Goal: Book appointment/travel/reservation

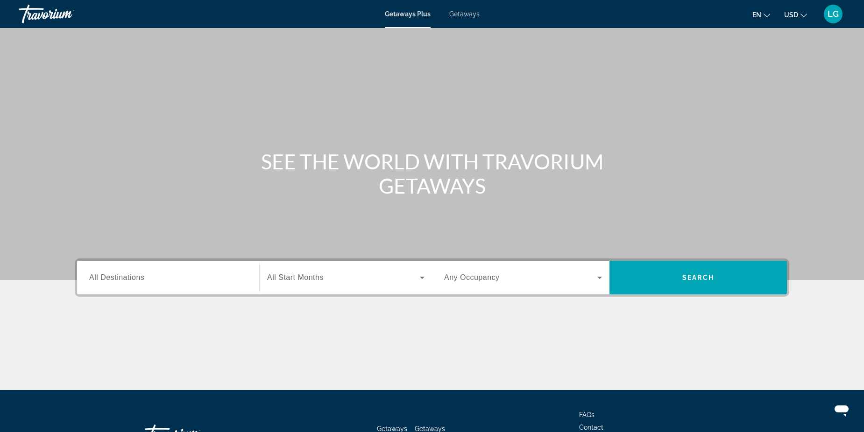
click at [361, 276] on span "Search widget" at bounding box center [343, 277] width 153 height 11
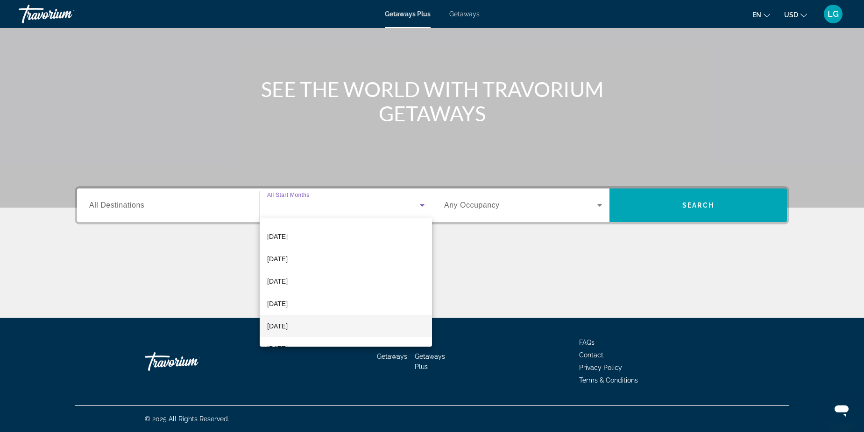
scroll to position [171, 0]
drag, startPoint x: 316, startPoint y: 310, endPoint x: 340, endPoint y: 301, distance: 25.7
click at [316, 309] on mat-option "July 2026" at bounding box center [346, 308] width 172 height 22
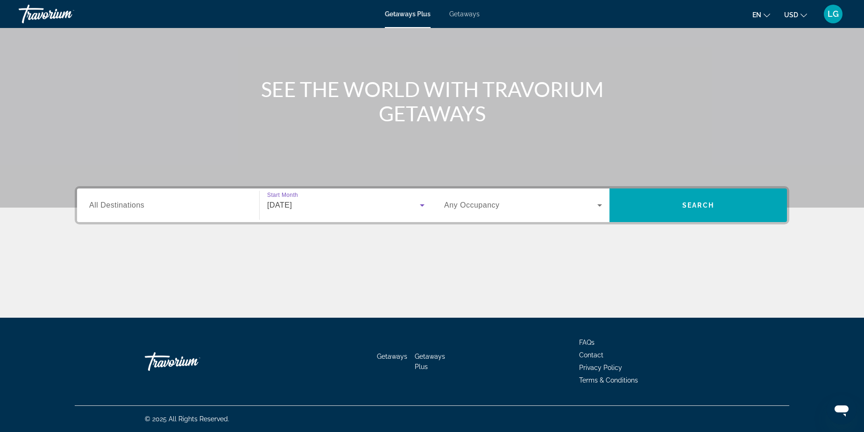
click at [142, 202] on span "All Destinations" at bounding box center [116, 205] width 55 height 8
click at [142, 202] on input "Destination All Destinations" at bounding box center [168, 205] width 158 height 11
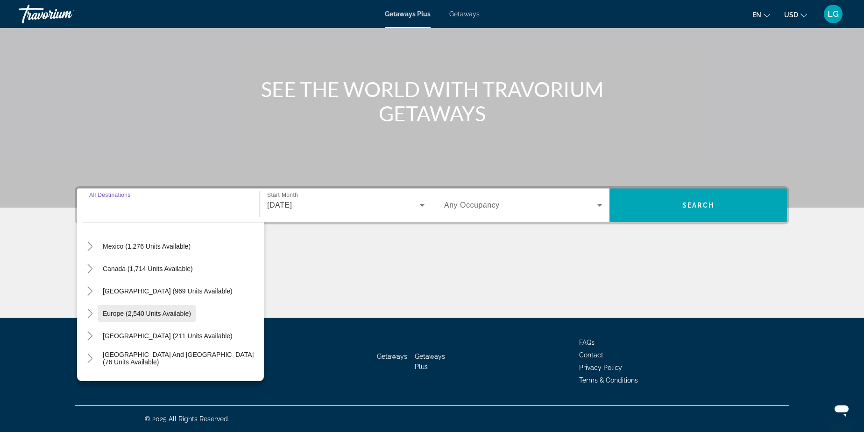
scroll to position [47, 0]
click at [88, 310] on icon "Toggle Europe (2,540 units available)" at bounding box center [89, 313] width 9 height 9
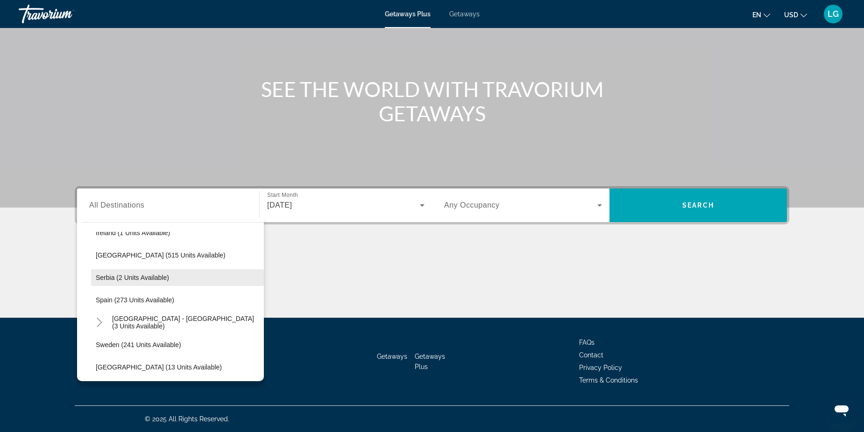
scroll to position [363, 0]
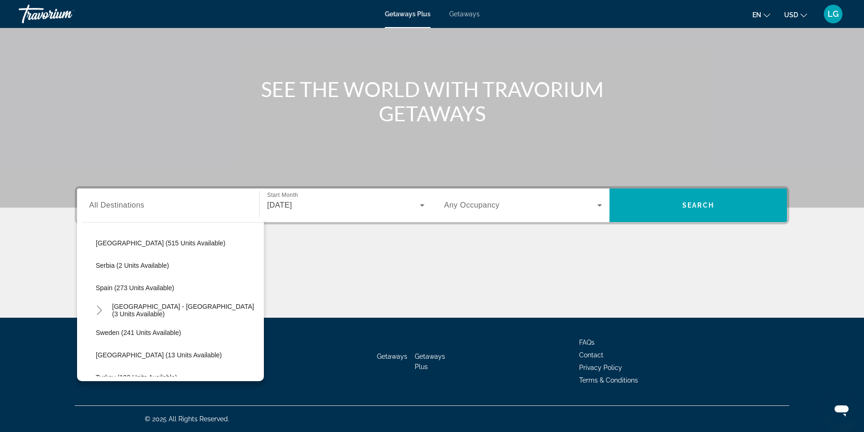
click at [105, 293] on span "Search widget" at bounding box center [177, 288] width 173 height 22
type input "**********"
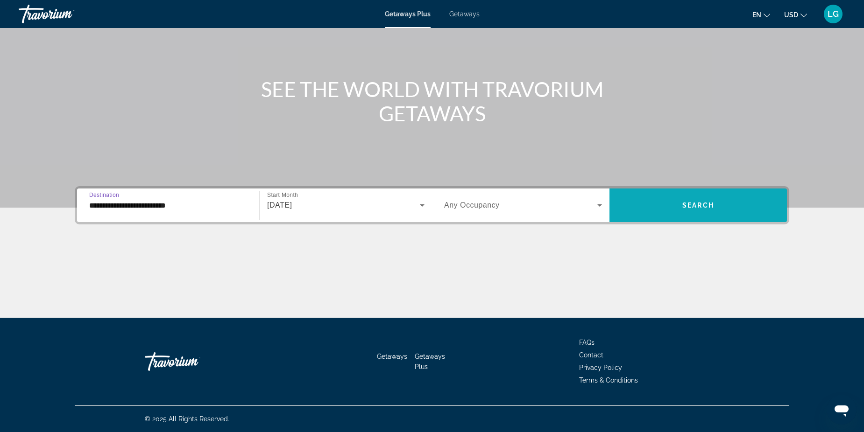
click at [654, 202] on span "Search widget" at bounding box center [697, 205] width 177 height 22
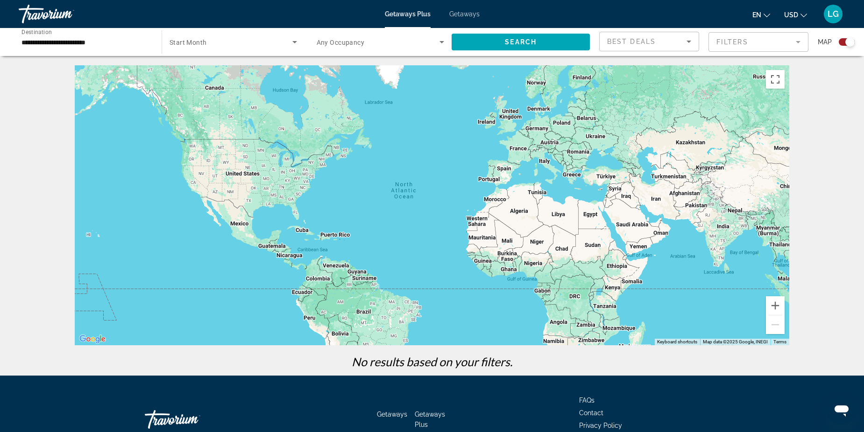
click at [469, 14] on span "Getaways" at bounding box center [464, 13] width 30 height 7
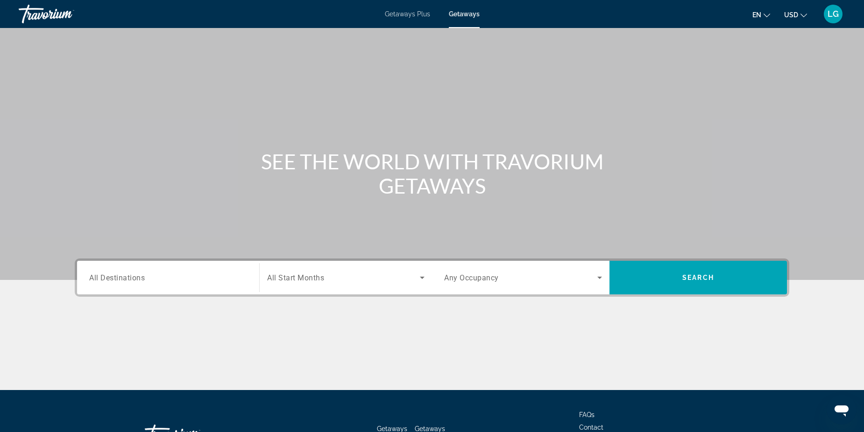
click at [800, 10] on button "USD USD ($) MXN (Mex$) CAD (Can$) GBP (£) EUR (€) AUD (A$) NZD (NZ$) CNY (CN¥)" at bounding box center [795, 15] width 23 height 14
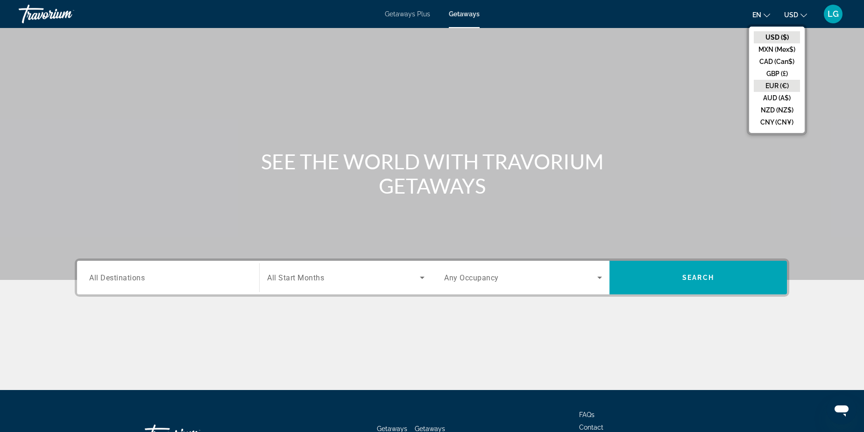
click at [778, 85] on button "EUR (€)" at bounding box center [777, 86] width 46 height 12
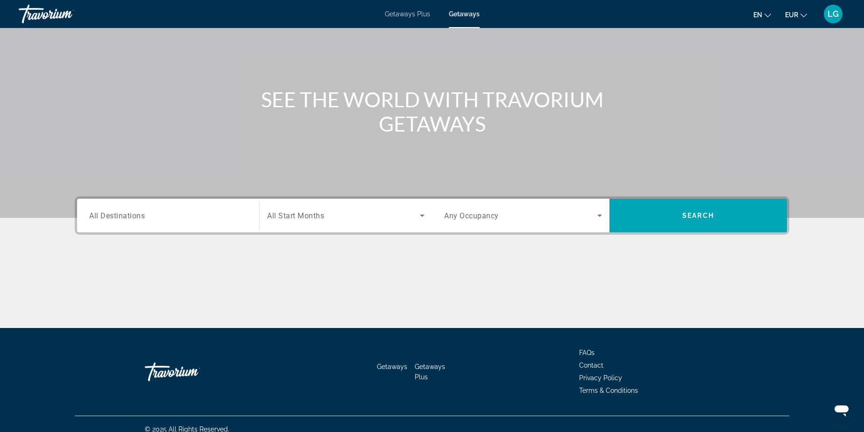
click at [327, 216] on span "Search widget" at bounding box center [343, 215] width 153 height 11
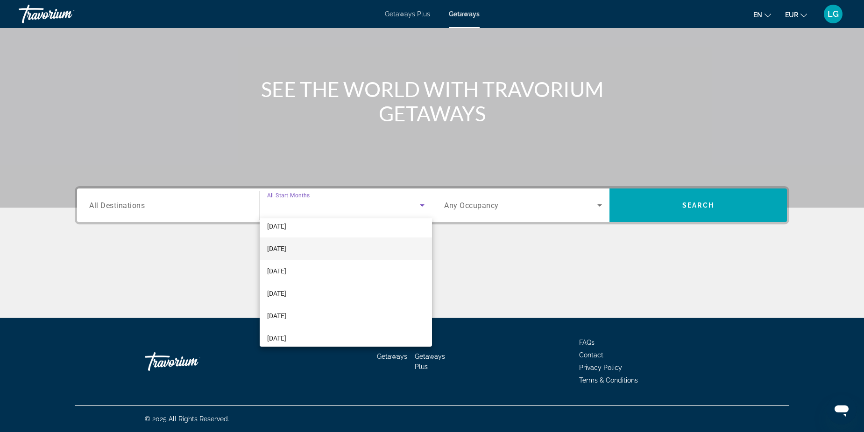
scroll to position [187, 0]
click at [306, 290] on mat-option "July 2026" at bounding box center [346, 293] width 172 height 22
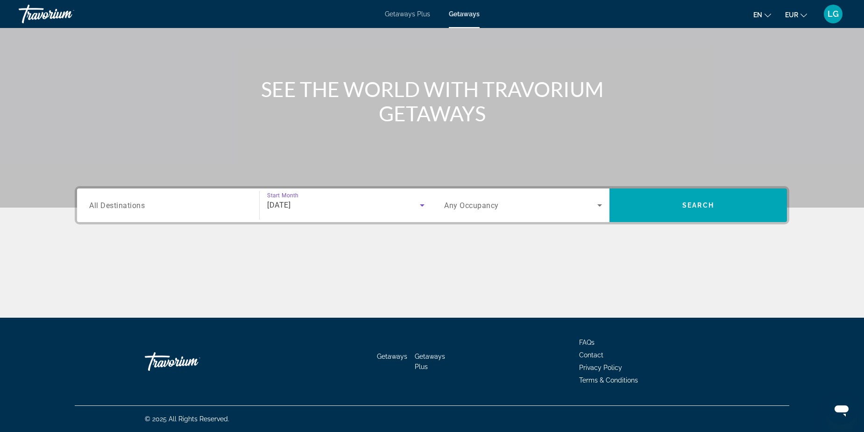
click at [168, 206] on input "Destination All Destinations" at bounding box center [168, 205] width 158 height 11
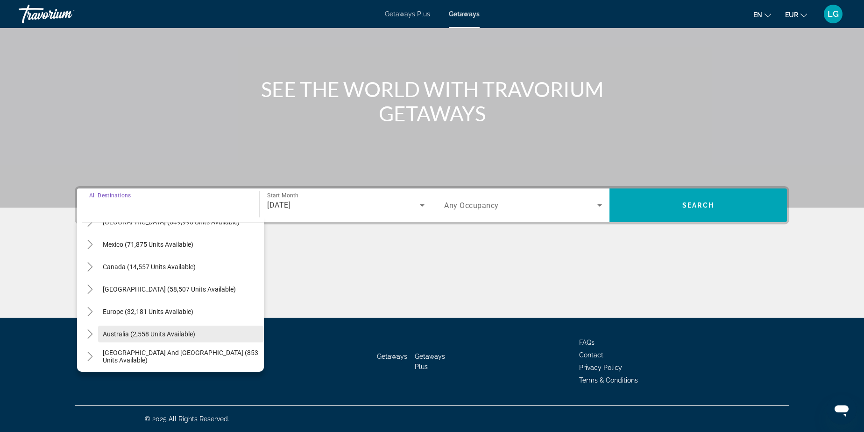
scroll to position [47, 0]
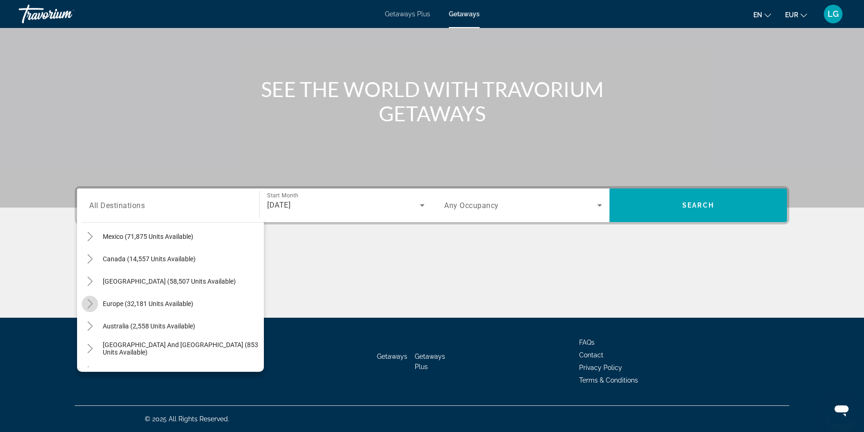
click at [86, 301] on icon "Toggle Europe (32,181 units available)" at bounding box center [89, 303] width 9 height 9
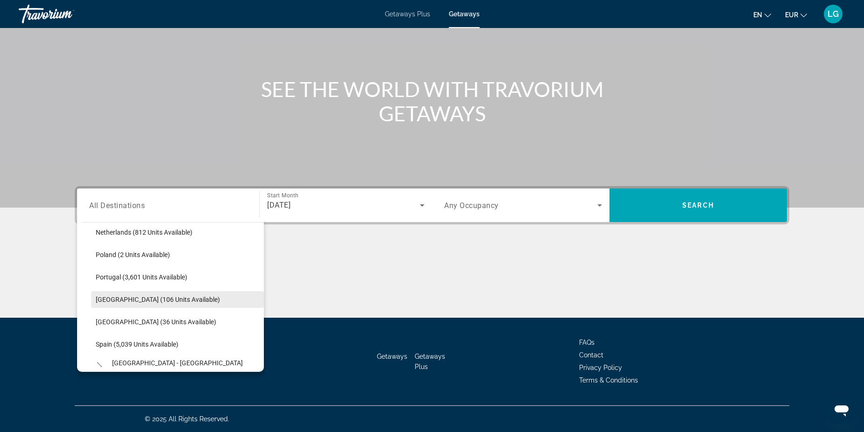
scroll to position [412, 0]
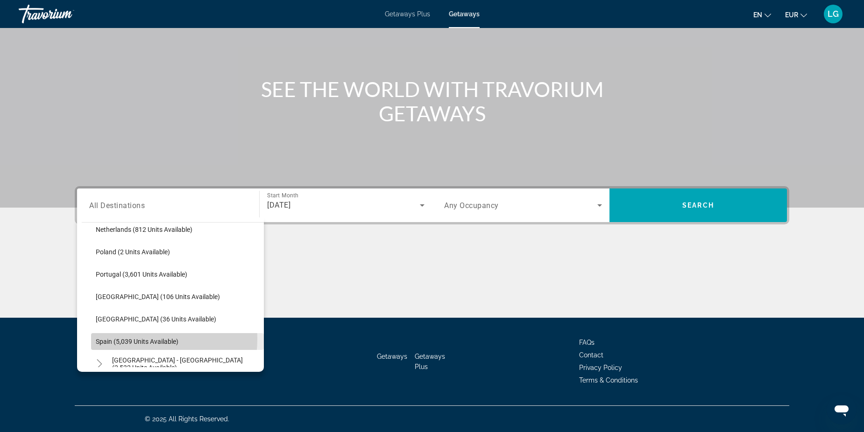
click at [127, 339] on span "Spain (5,039 units available)" at bounding box center [137, 341] width 83 height 7
type input "**********"
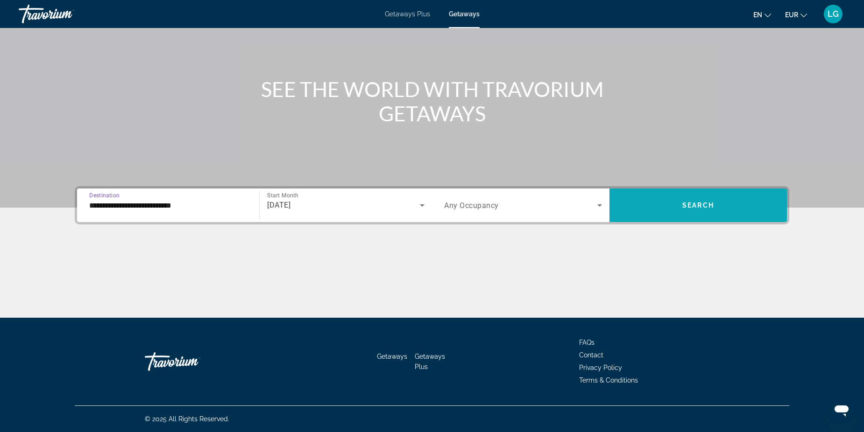
click at [686, 202] on span "Search" at bounding box center [698, 205] width 32 height 7
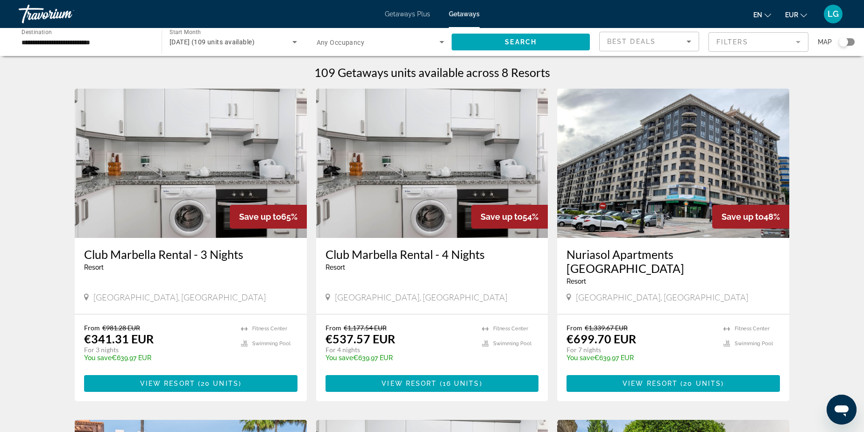
click at [728, 41] on mat-form-field "Filters" at bounding box center [758, 42] width 100 height 20
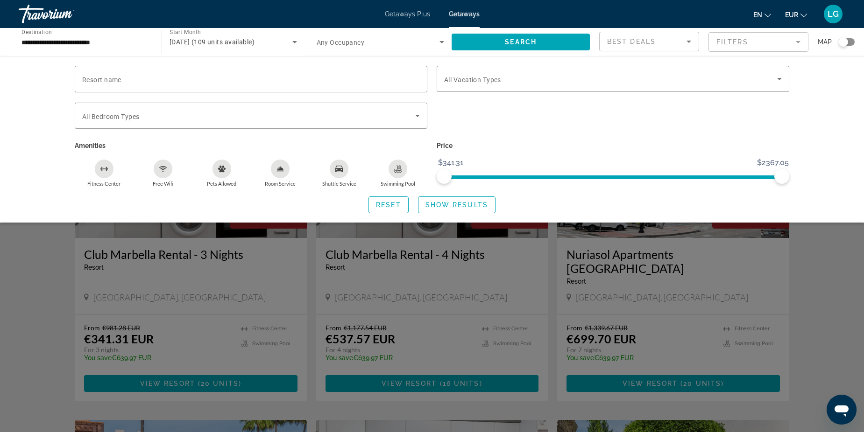
click at [341, 46] on span "Any Occupancy" at bounding box center [341, 42] width 48 height 7
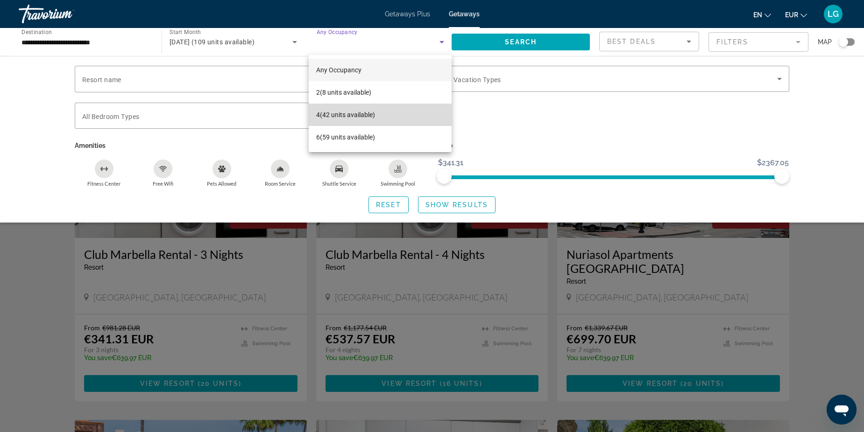
click at [370, 113] on span "4 (42 units available)" at bounding box center [345, 114] width 59 height 11
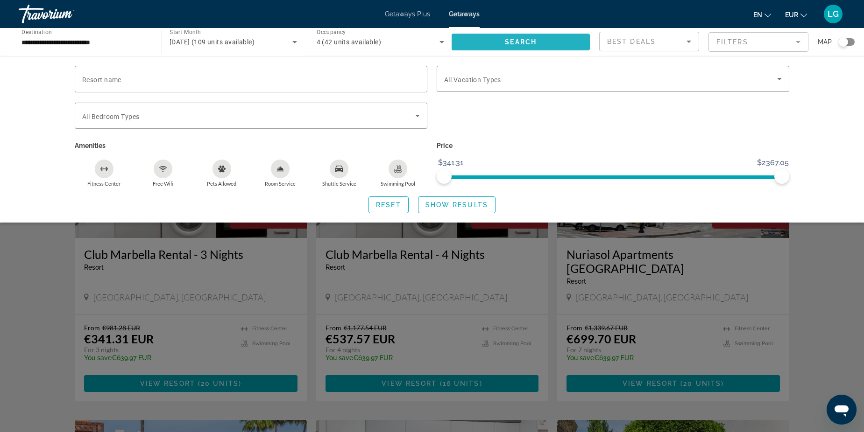
click at [556, 41] on span "Search widget" at bounding box center [521, 42] width 138 height 22
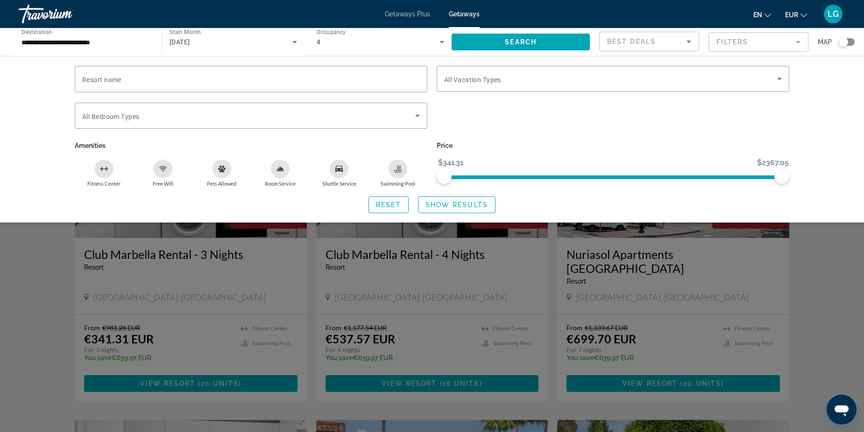
click at [819, 288] on div "Search widget" at bounding box center [432, 286] width 864 height 292
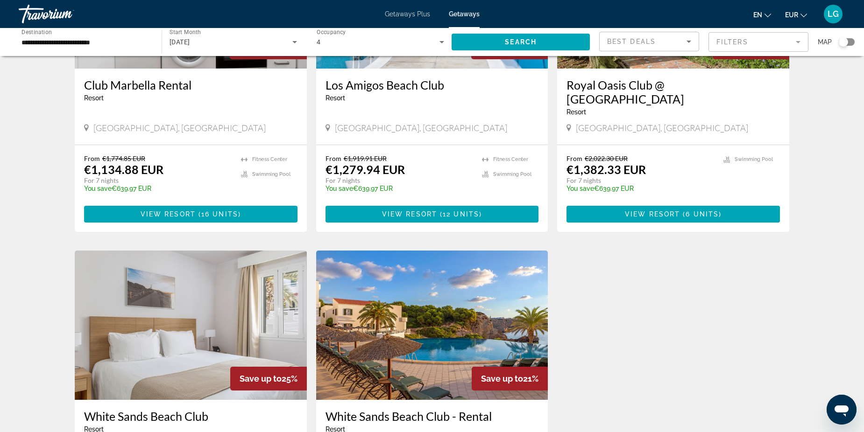
scroll to position [498, 0]
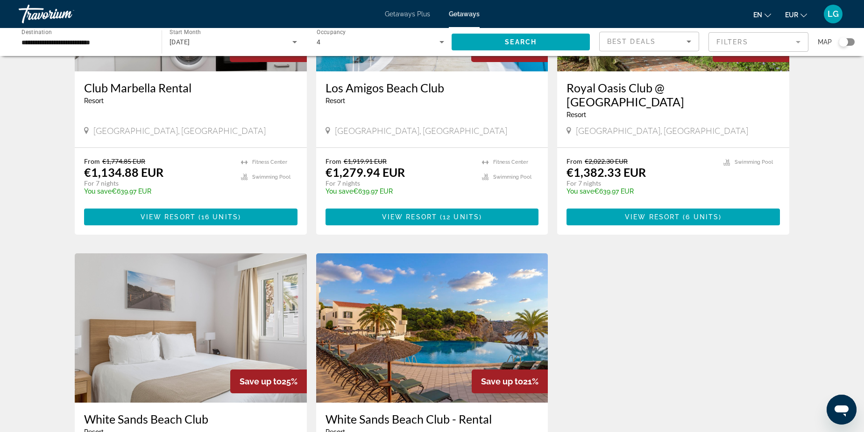
click at [407, 15] on span "Getaways Plus" at bounding box center [407, 13] width 45 height 7
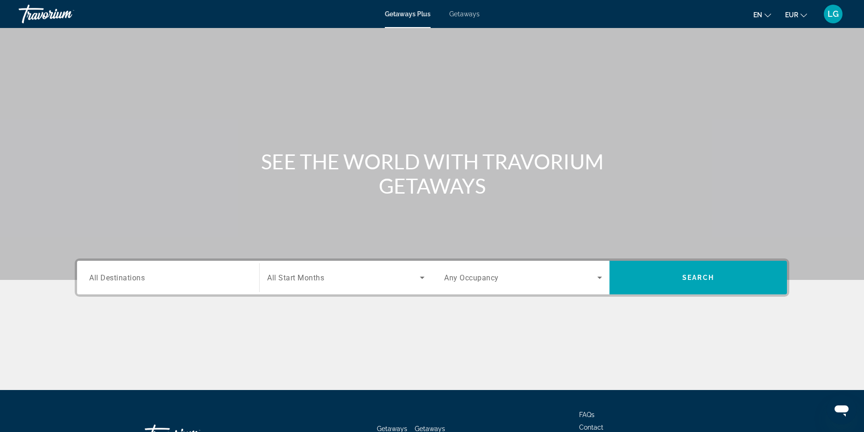
click at [324, 276] on span "All Start Months" at bounding box center [295, 278] width 57 height 9
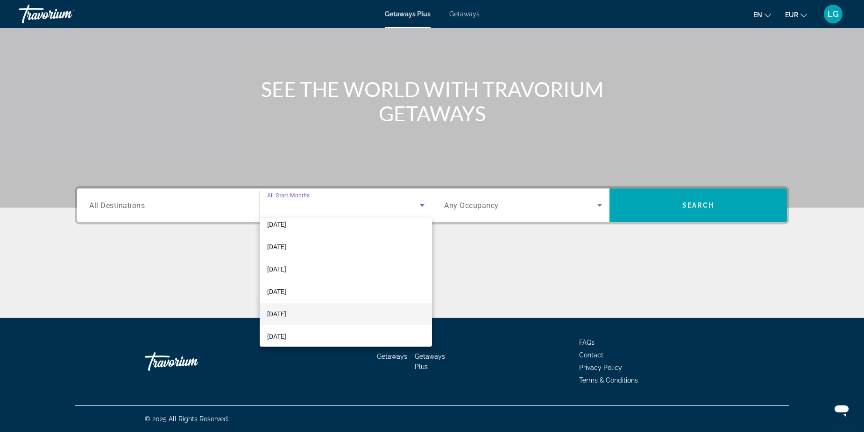
scroll to position [171, 0]
click at [320, 311] on mat-option "July 2026" at bounding box center [346, 308] width 172 height 22
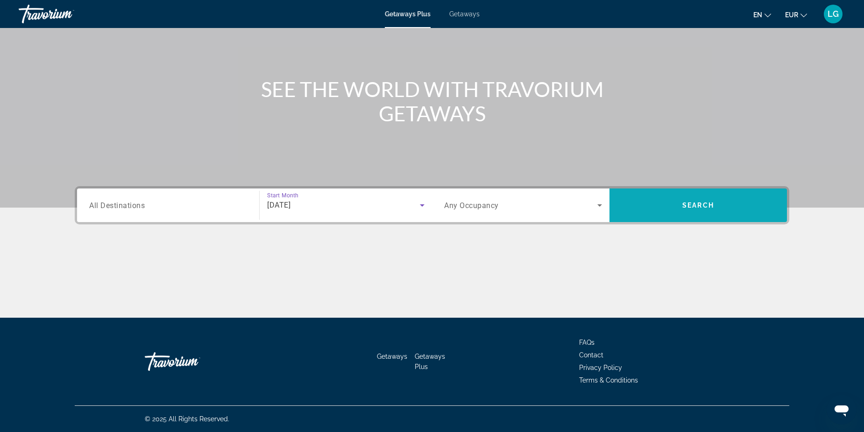
click at [670, 203] on span "Search widget" at bounding box center [697, 205] width 177 height 22
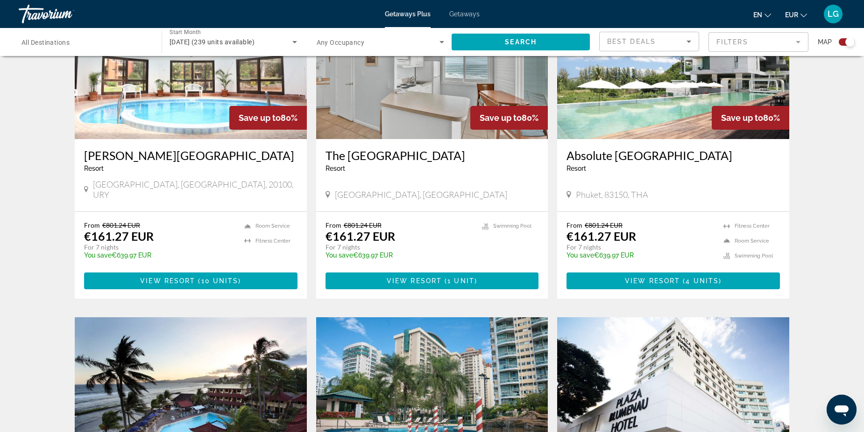
scroll to position [386, 0]
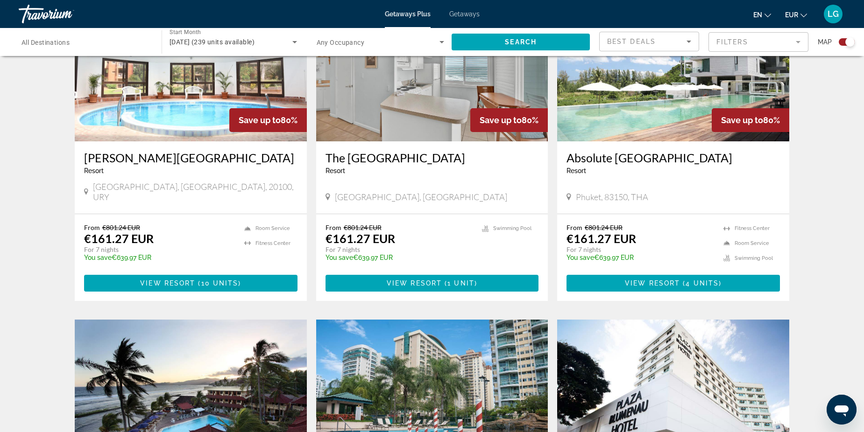
click at [21, 12] on div "Travorium" at bounding box center [65, 14] width 93 height 24
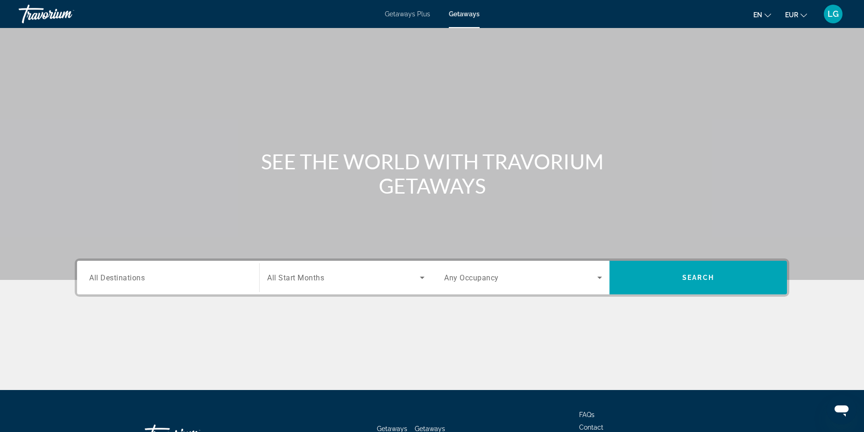
click at [324, 279] on span "All Start Months" at bounding box center [295, 278] width 57 height 9
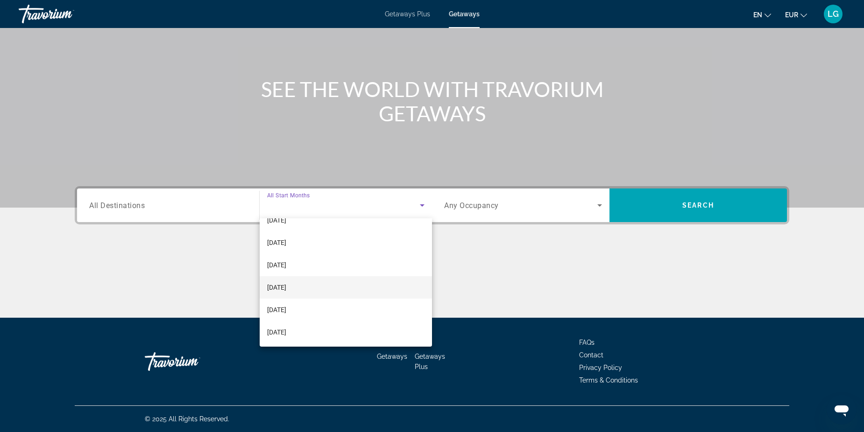
scroll to position [193, 0]
click at [308, 289] on mat-option "July 2026" at bounding box center [346, 287] width 172 height 22
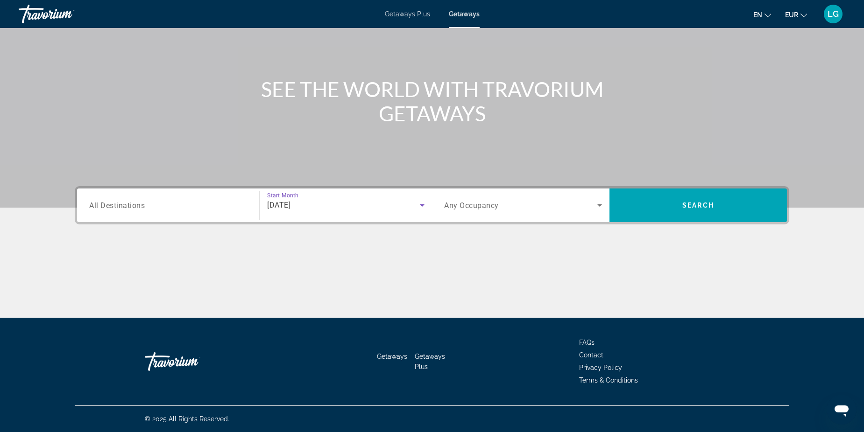
click at [195, 202] on input "Destination All Destinations" at bounding box center [168, 205] width 158 height 11
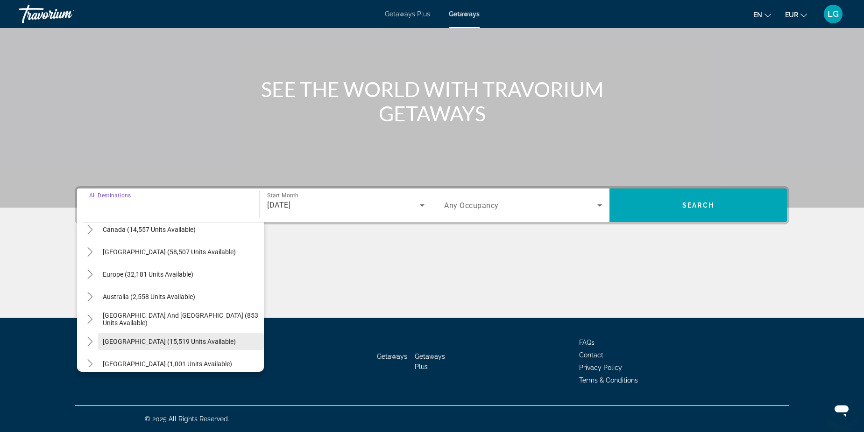
scroll to position [78, 0]
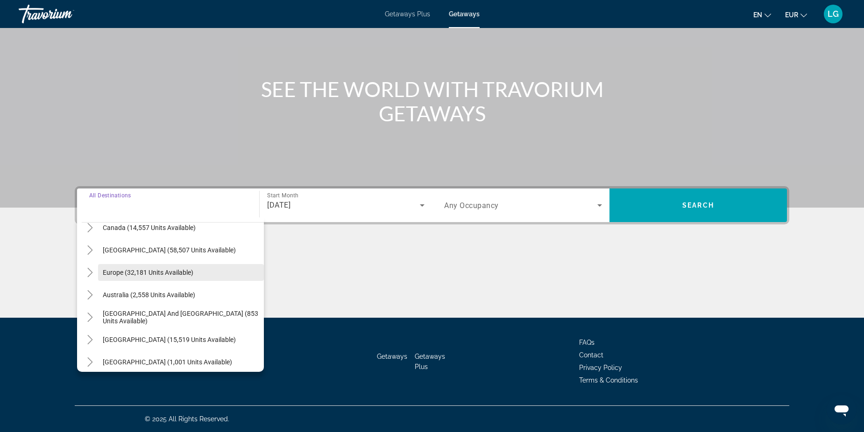
click at [129, 274] on span "Europe (32,181 units available)" at bounding box center [148, 272] width 91 height 7
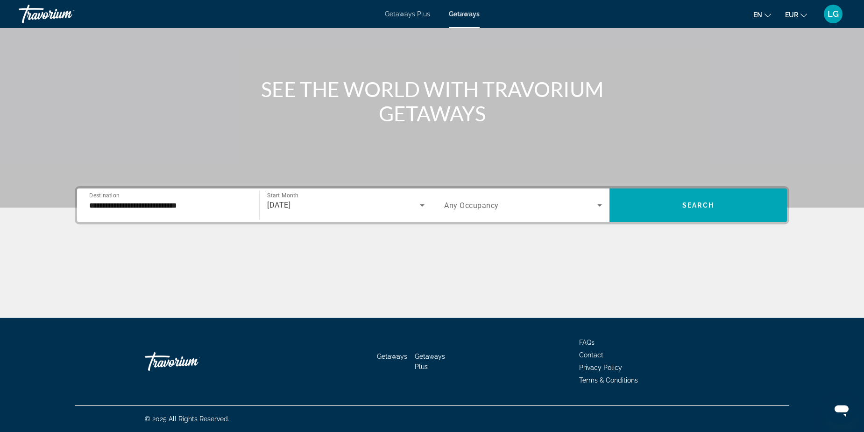
click at [133, 211] on div "**********" at bounding box center [168, 205] width 158 height 27
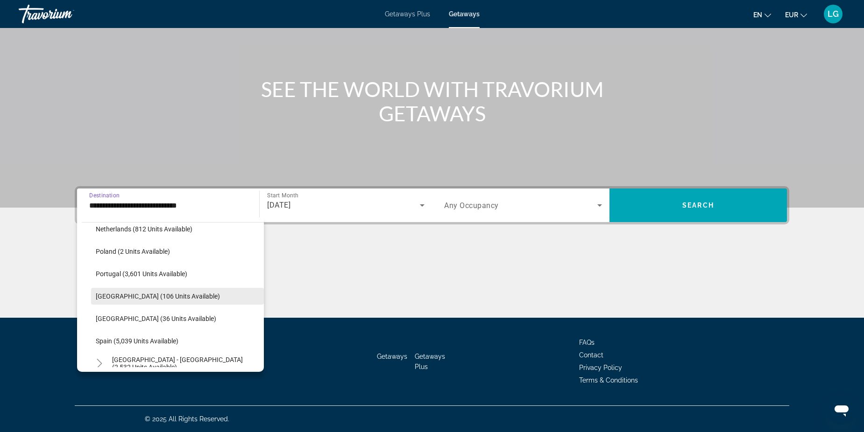
scroll to position [429, 0]
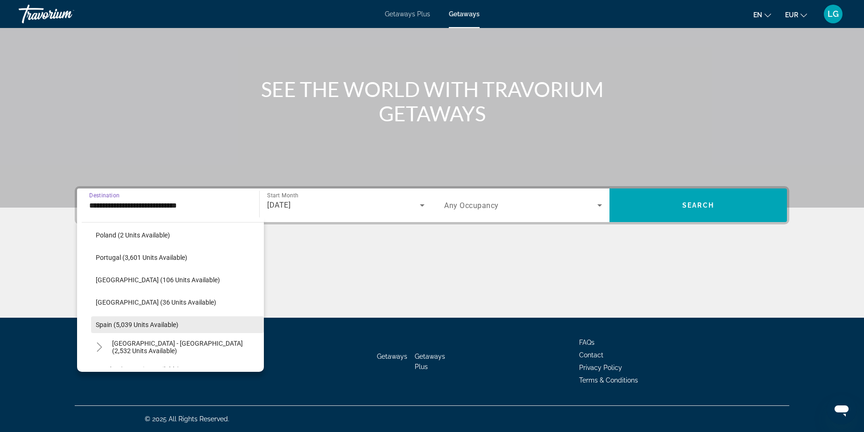
click at [112, 322] on span "Spain (5,039 units available)" at bounding box center [137, 324] width 83 height 7
type input "**********"
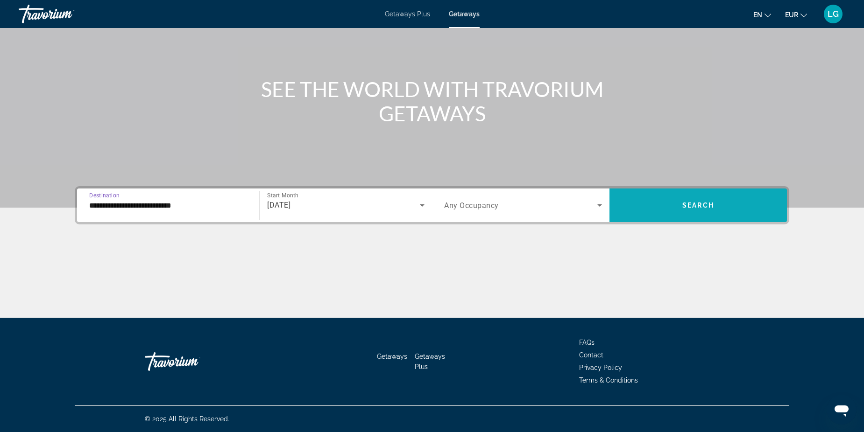
click at [676, 202] on span "Search widget" at bounding box center [697, 205] width 177 height 22
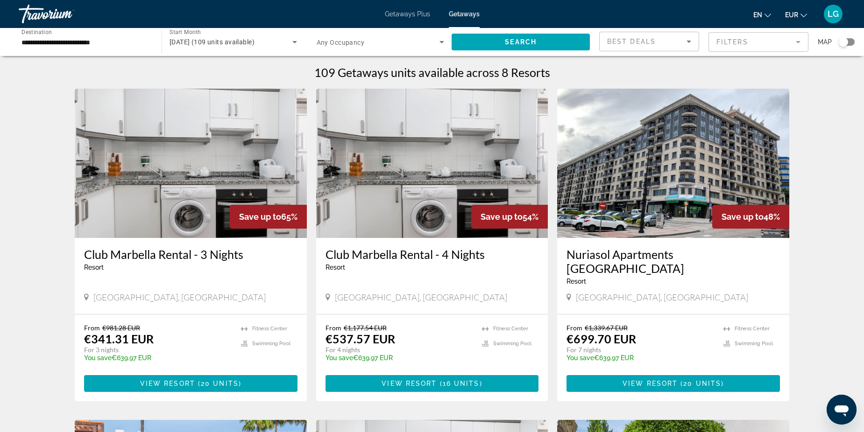
click at [731, 47] on mat-form-field "Filters" at bounding box center [758, 42] width 100 height 20
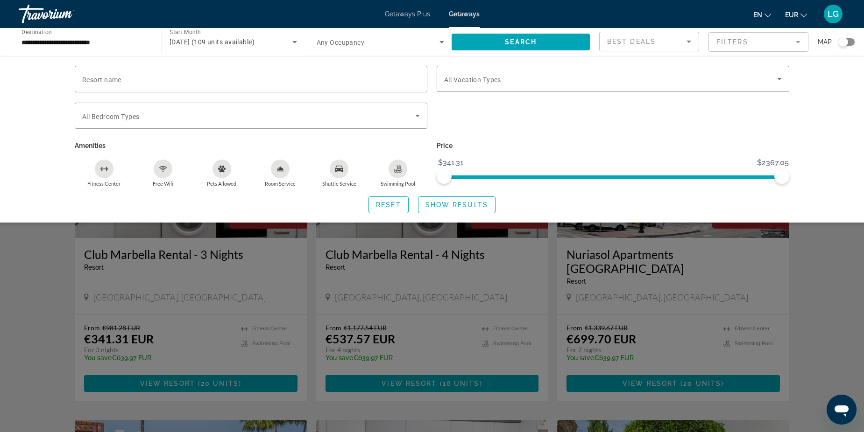
click at [363, 43] on span "Any Occupancy" at bounding box center [341, 42] width 48 height 7
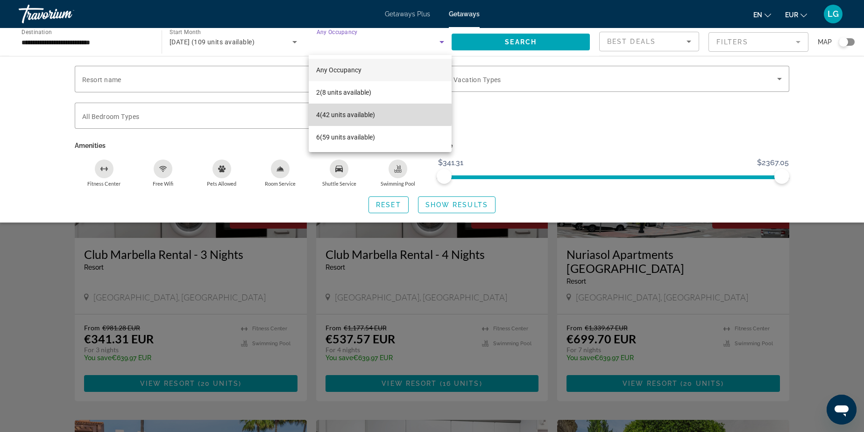
click at [358, 114] on span "4 (42 units available)" at bounding box center [345, 114] width 59 height 11
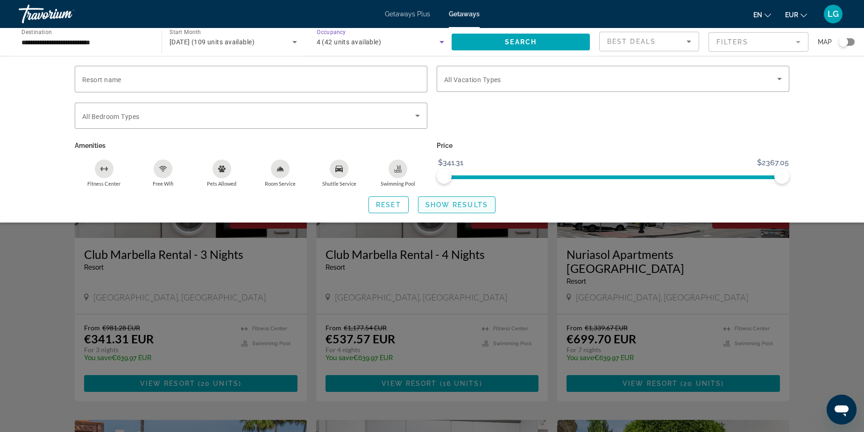
click at [449, 201] on span "Show Results" at bounding box center [456, 204] width 63 height 7
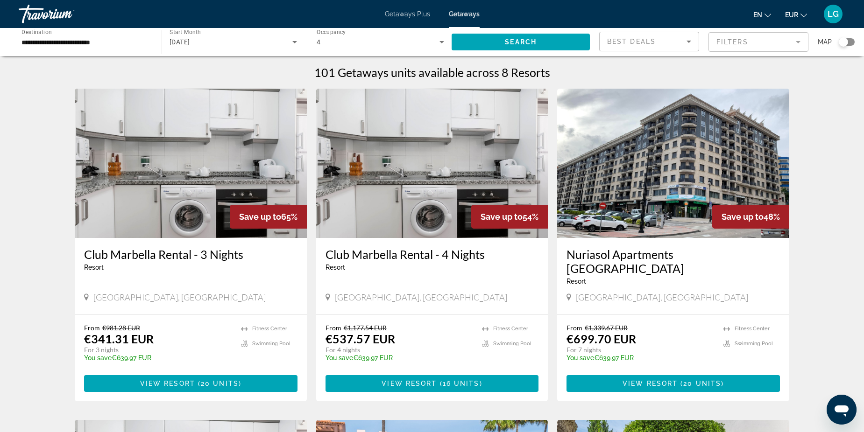
click at [763, 39] on mat-form-field "Filters" at bounding box center [758, 42] width 100 height 20
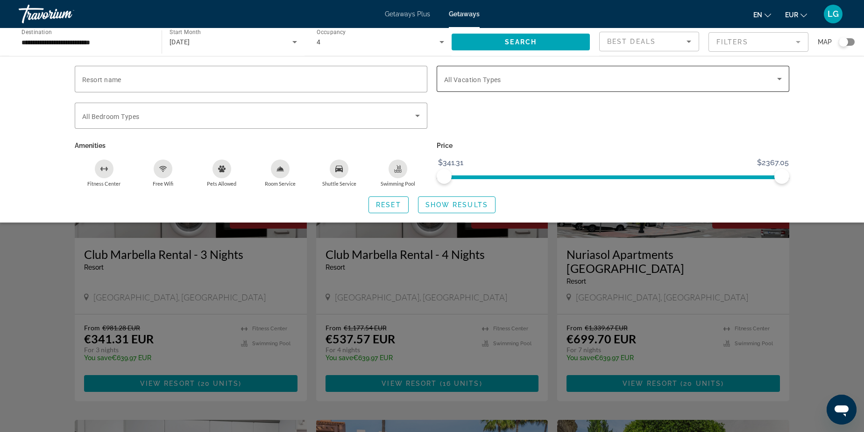
click at [626, 71] on div "Search widget" at bounding box center [613, 79] width 338 height 26
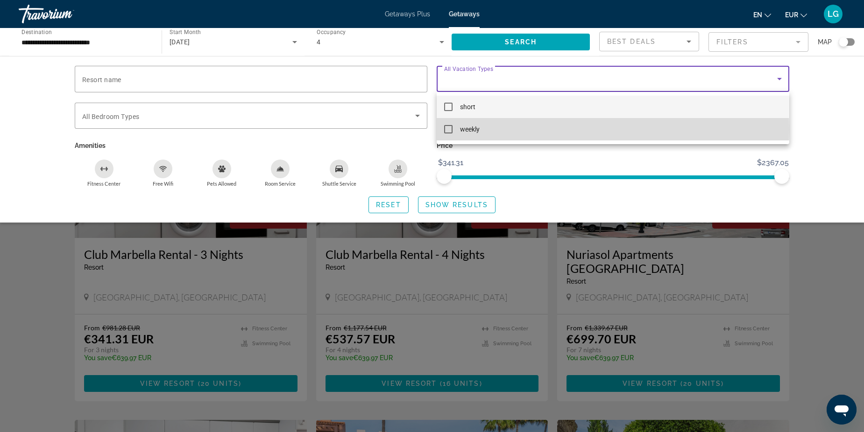
click at [497, 129] on mat-option "weekly" at bounding box center [613, 129] width 353 height 22
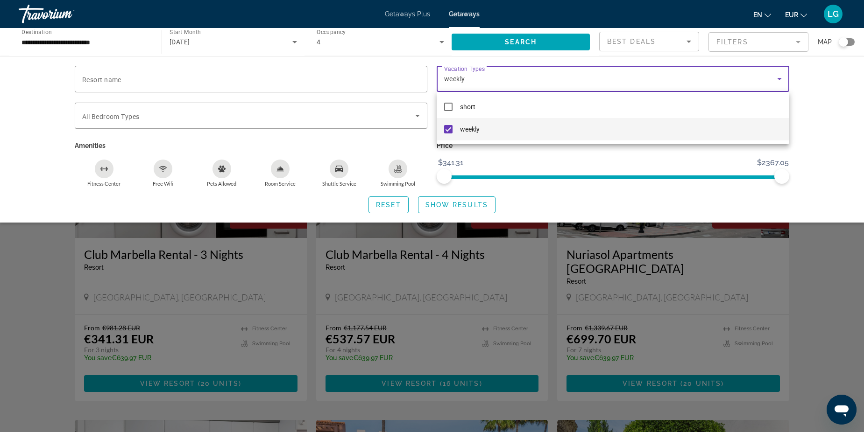
click at [683, 158] on div at bounding box center [432, 216] width 864 height 432
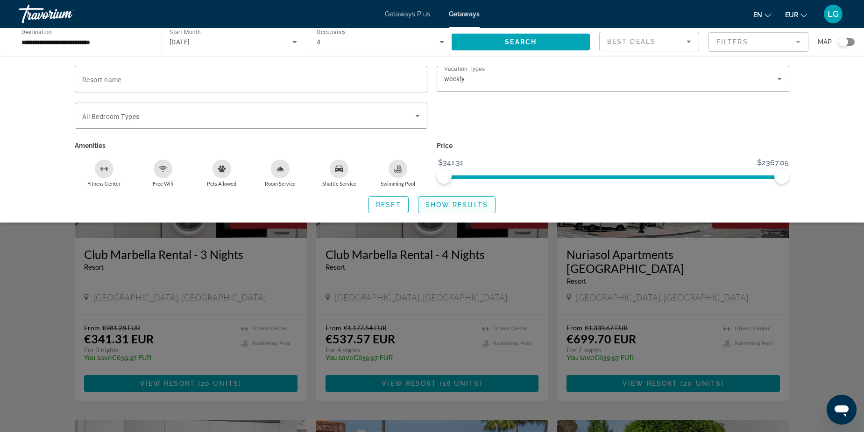
click at [474, 206] on span "Show Results" at bounding box center [456, 204] width 63 height 7
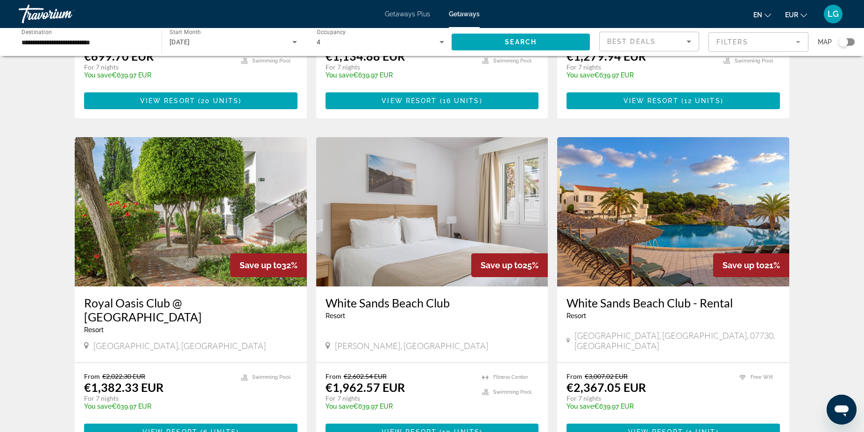
scroll to position [280, 0]
